Goal: Task Accomplishment & Management: Manage account settings

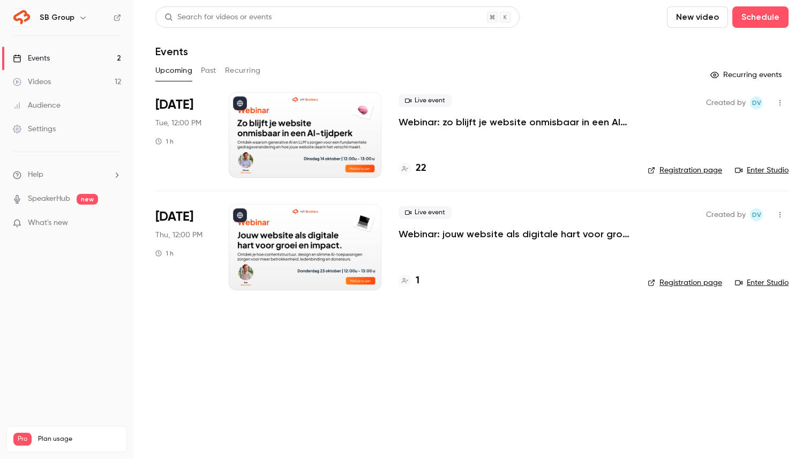
click at [556, 114] on div "Live event Webinar: zo blijft je website onmisbaar in een AI-tijdperk" at bounding box center [514, 111] width 232 height 34
click at [549, 122] on p "Webinar: zo blijft je website onmisbaar in een AI-tijdperk" at bounding box center [514, 122] width 232 height 13
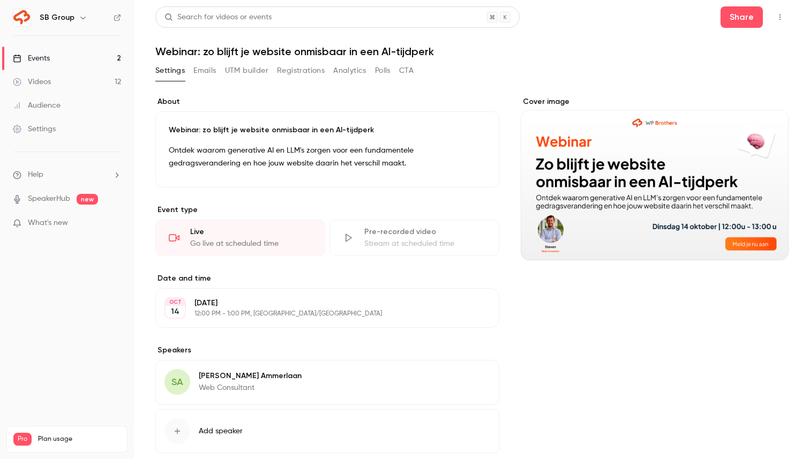
click at [290, 69] on button "Registrations" at bounding box center [301, 70] width 48 height 17
